Goal: Task Accomplishment & Management: Use online tool/utility

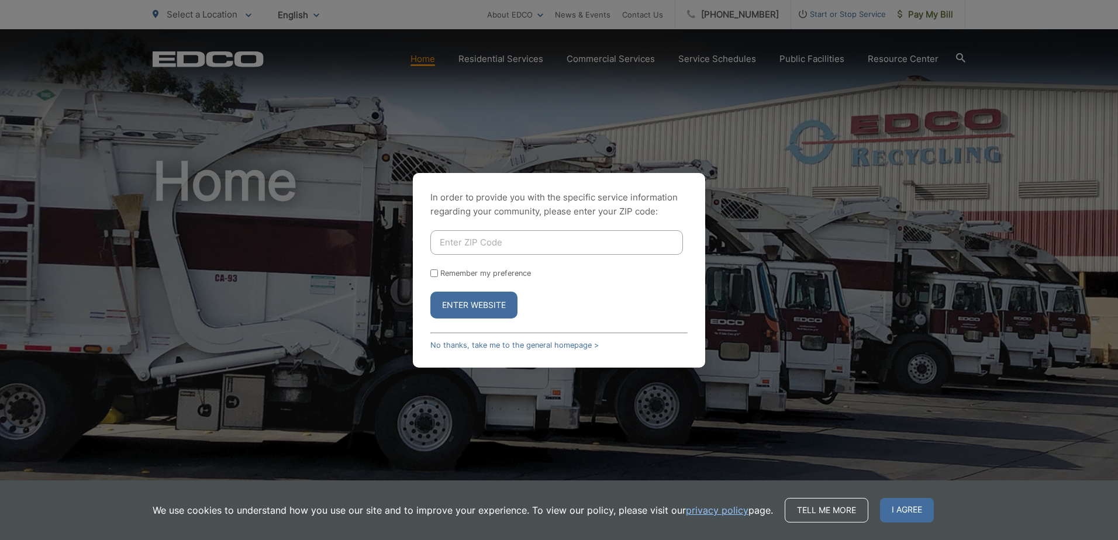
click at [468, 240] on input "Enter ZIP Code" at bounding box center [556, 242] width 253 height 25
type input "92020"
click at [474, 305] on button "Enter Website" at bounding box center [473, 305] width 87 height 27
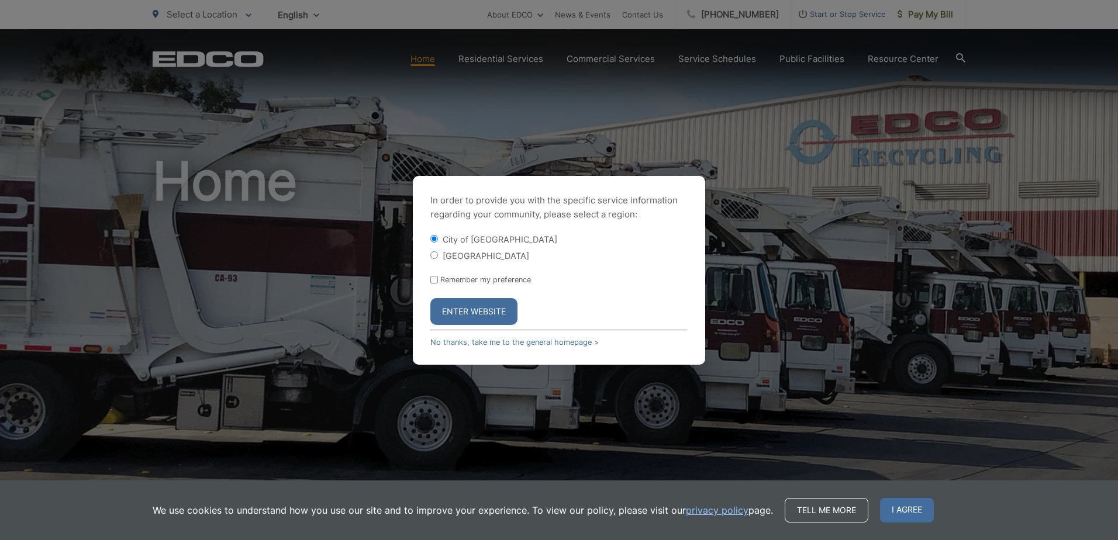
click at [498, 306] on button "Enter Website" at bounding box center [473, 311] width 87 height 27
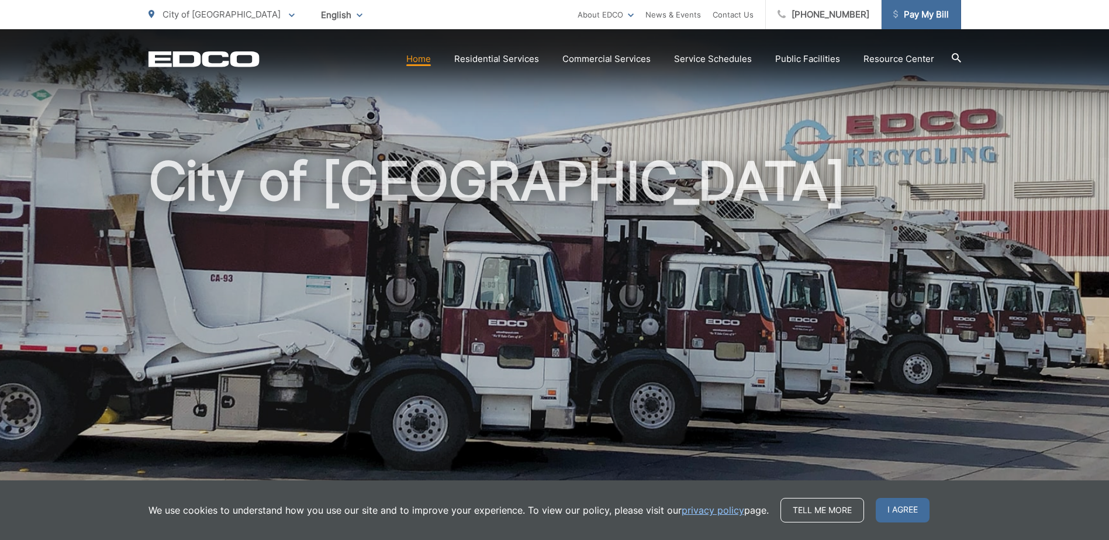
click at [923, 16] on span "Pay My Bill" at bounding box center [922, 15] width 56 height 14
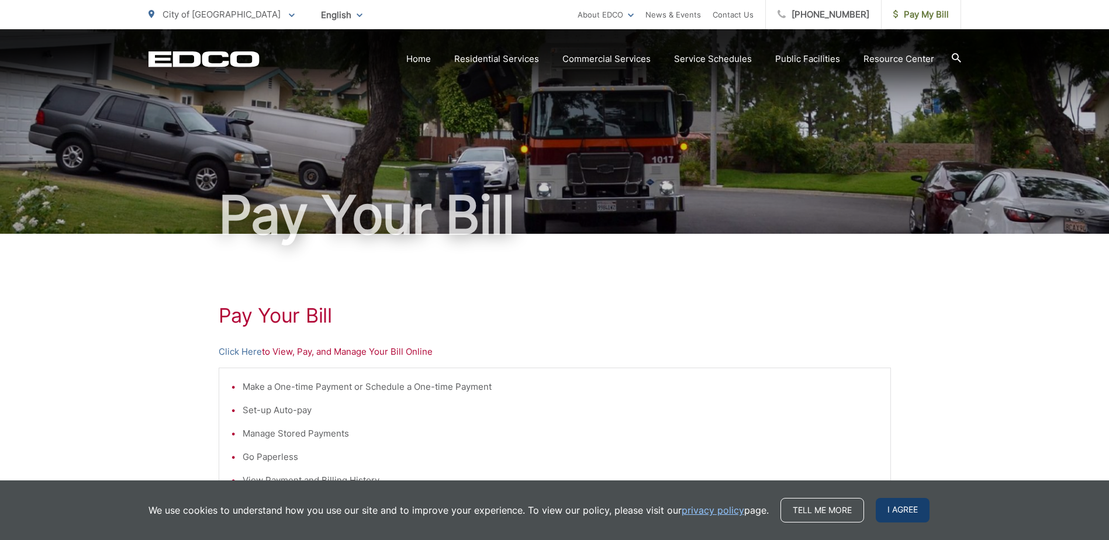
click at [895, 511] on span "I agree" at bounding box center [903, 510] width 54 height 25
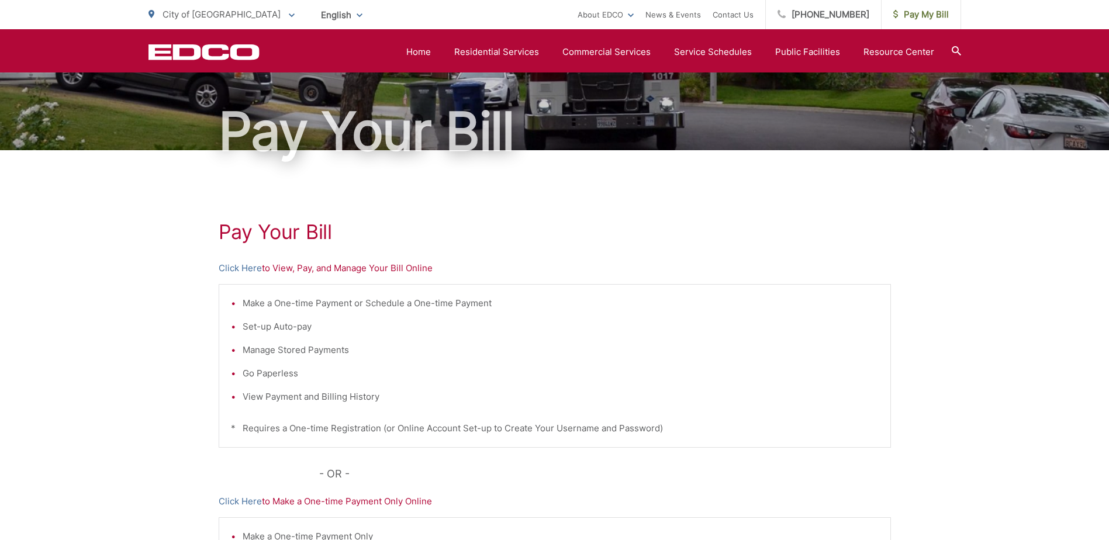
scroll to position [58, 0]
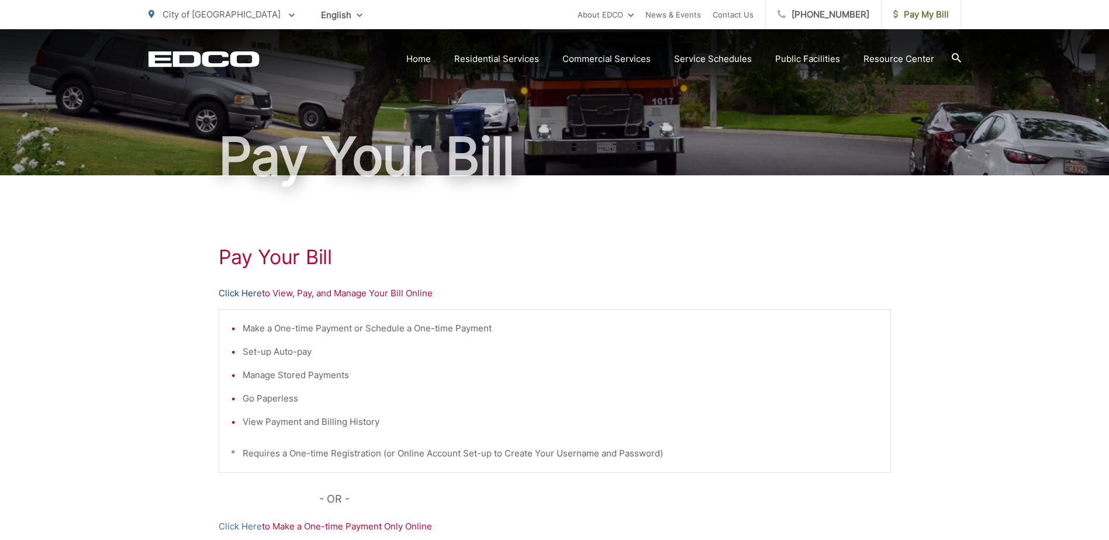
click at [237, 294] on link "Click Here" at bounding box center [240, 294] width 43 height 14
